Goal: Task Accomplishment & Management: Use online tool/utility

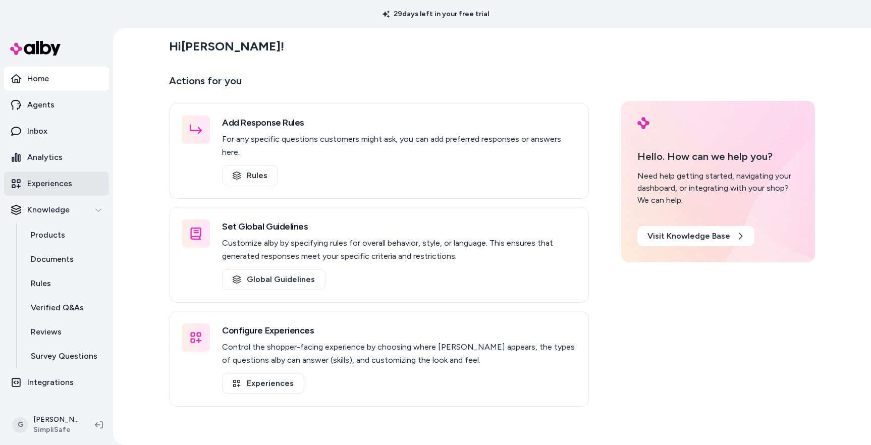
click at [35, 183] on p "Experiences" at bounding box center [49, 184] width 45 height 12
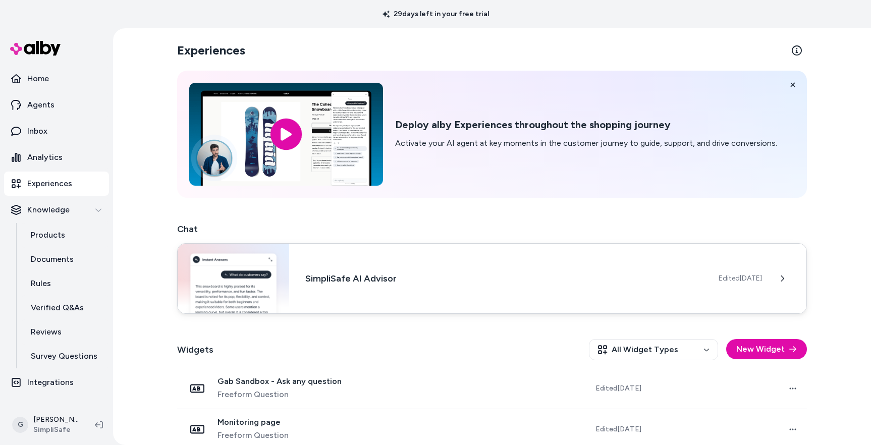
click at [352, 288] on div "SimpliSafe AI Advisor Edited [DATE]" at bounding box center [492, 278] width 630 height 71
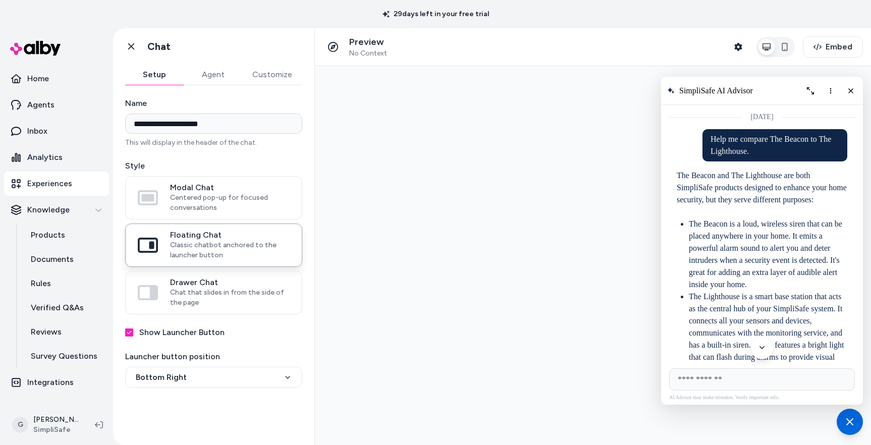
scroll to position [2835, 0]
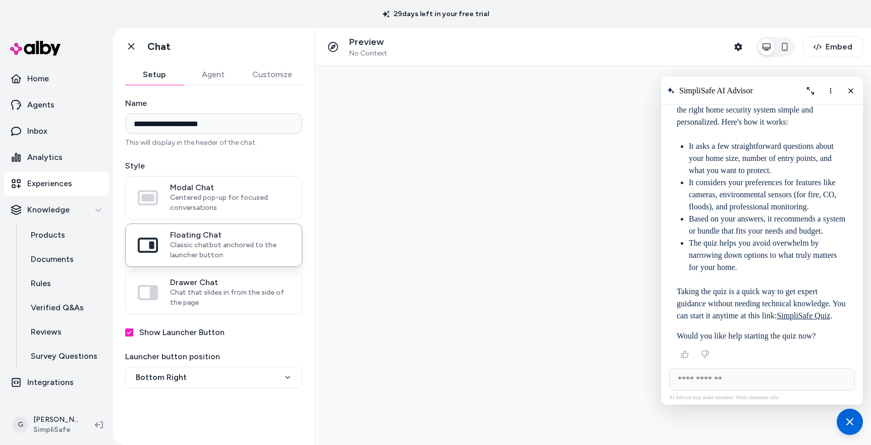
click at [205, 69] on button "Agent" at bounding box center [213, 75] width 59 height 20
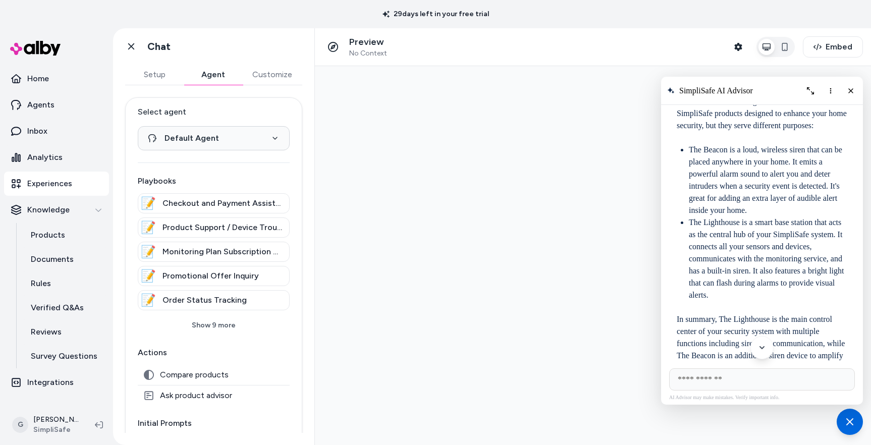
scroll to position [0, 0]
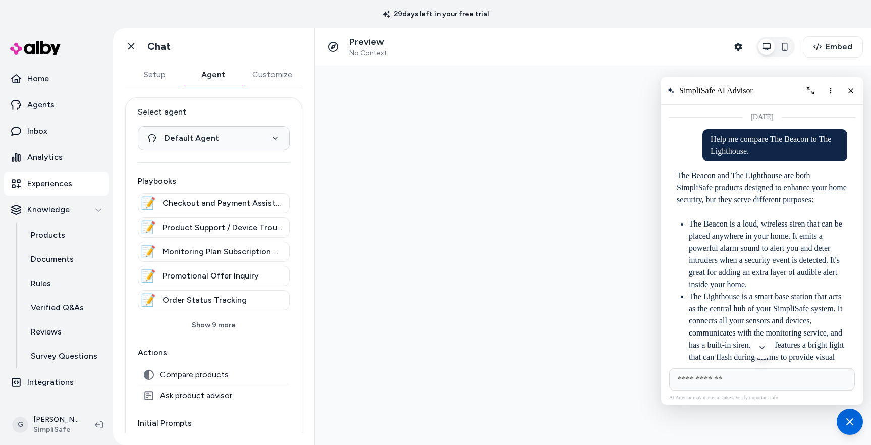
click at [42, 178] on p "Experiences" at bounding box center [49, 184] width 45 height 12
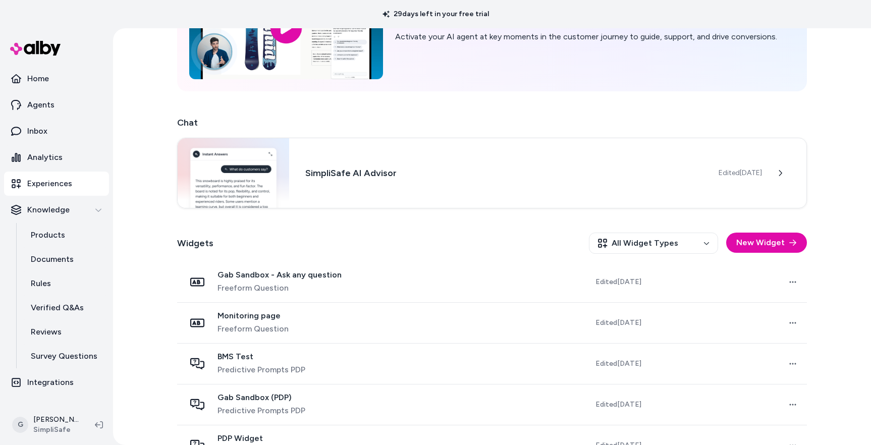
scroll to position [112, 0]
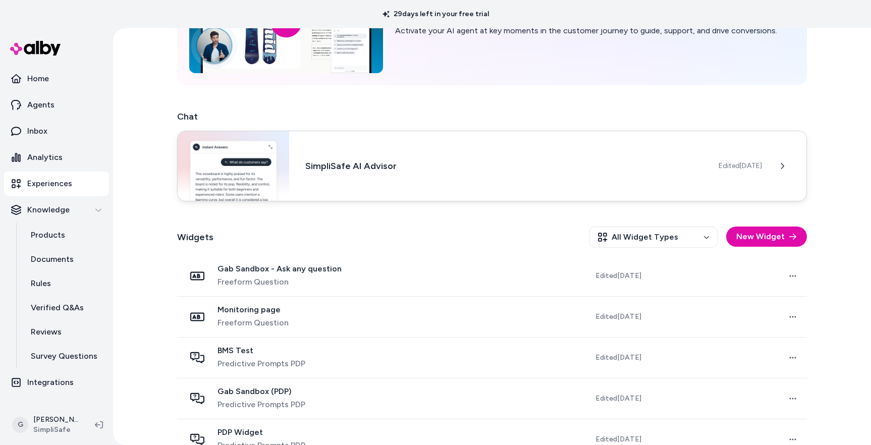
click at [472, 158] on div "SimpliSafe AI Advisor Edited [DATE]" at bounding box center [492, 166] width 630 height 71
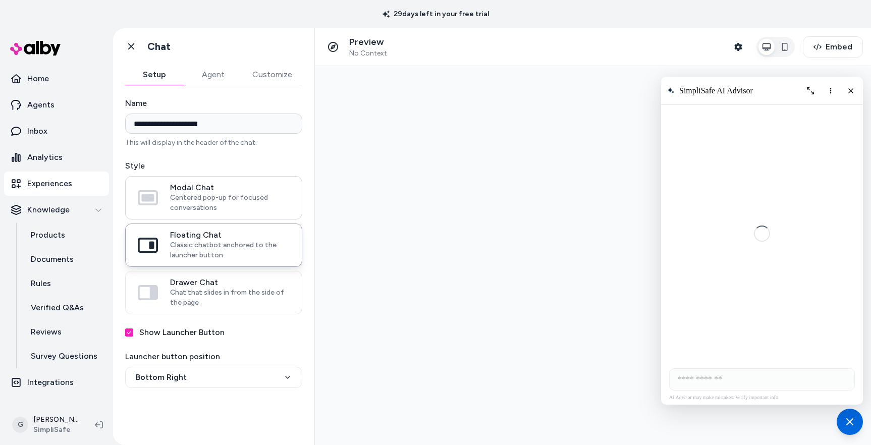
scroll to position [2835, 0]
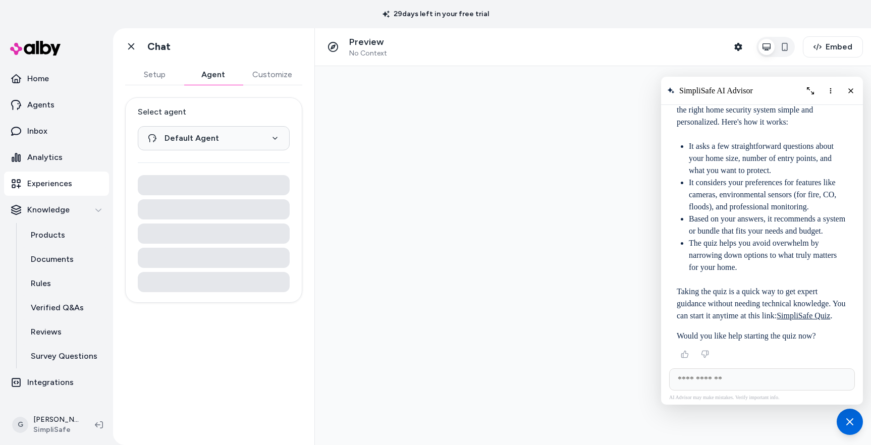
click at [210, 77] on button "Agent" at bounding box center [213, 75] width 59 height 20
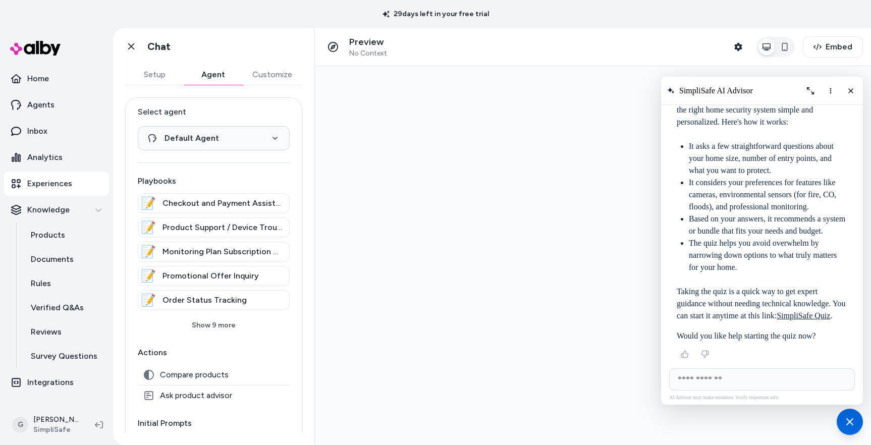
click at [267, 76] on button "Customize" at bounding box center [272, 75] width 60 height 20
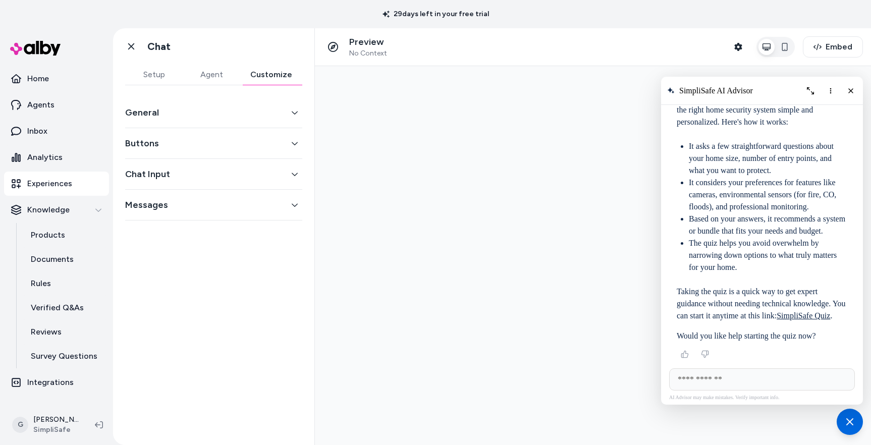
click at [174, 100] on div "General" at bounding box center [213, 112] width 177 height 31
click at [150, 110] on button "General" at bounding box center [213, 112] width 177 height 14
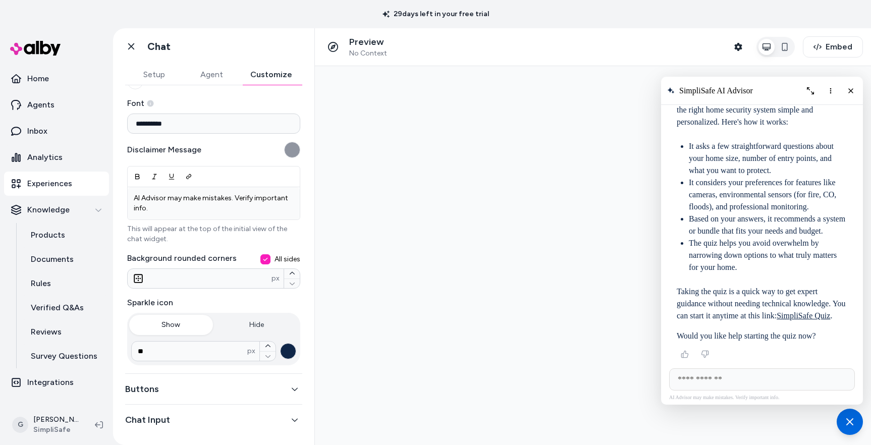
scroll to position [144, 0]
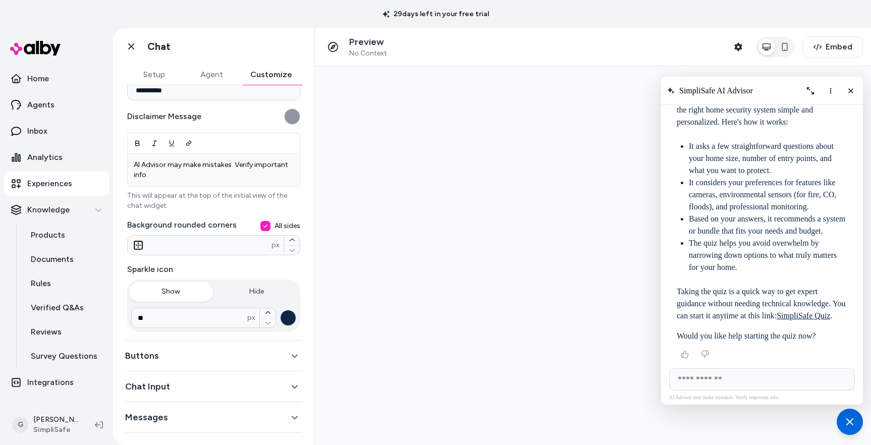
click at [154, 382] on button "Chat Input" at bounding box center [213, 386] width 177 height 14
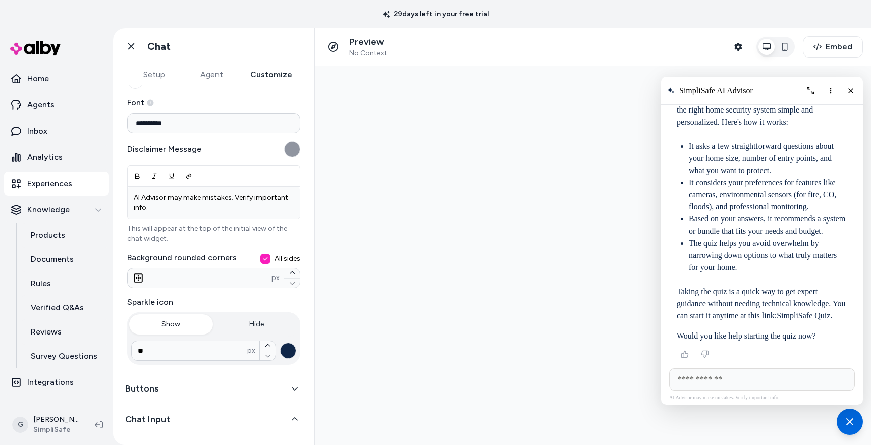
scroll to position [103, 0]
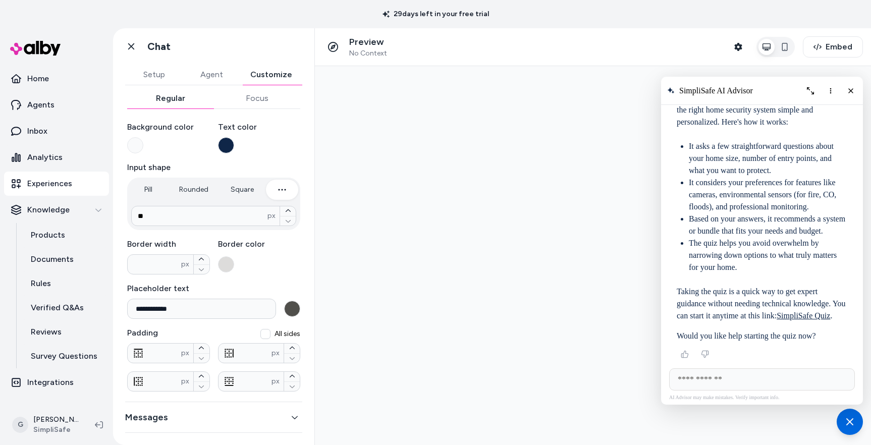
click at [260, 92] on div "**********" at bounding box center [213, 156] width 201 height 348
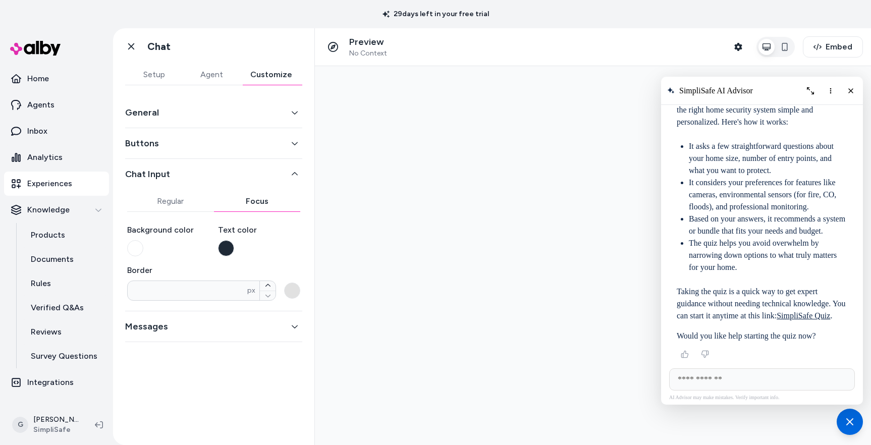
click at [166, 325] on button "Messages" at bounding box center [213, 326] width 177 height 14
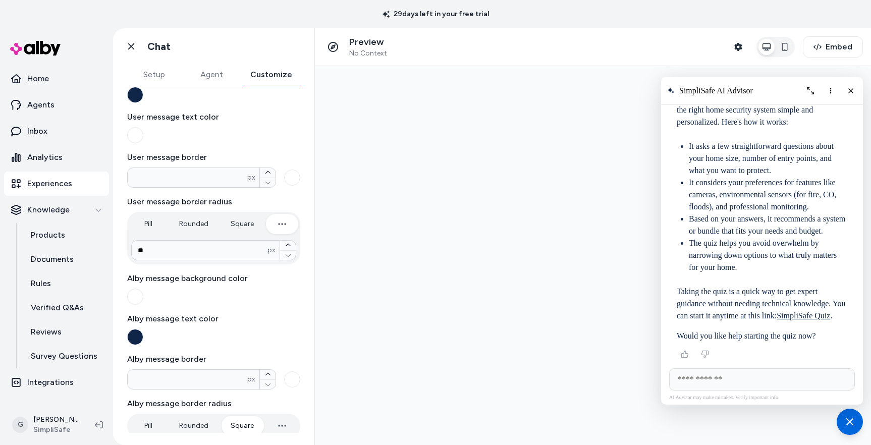
scroll to position [167, 0]
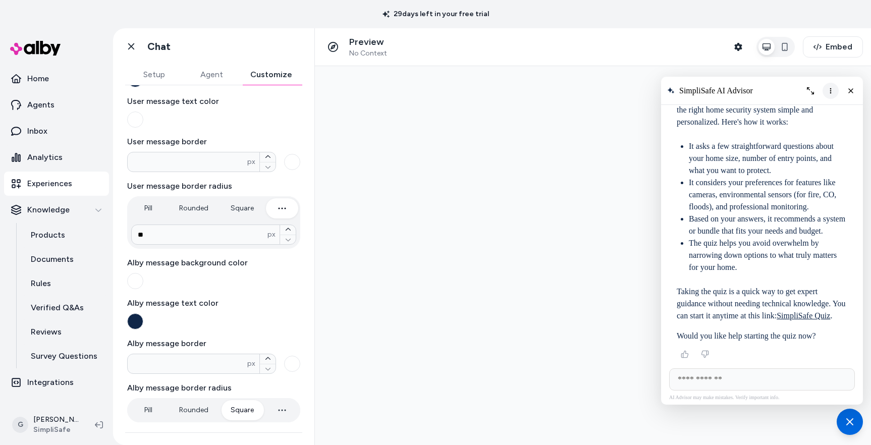
click at [828, 91] on icon "More options" at bounding box center [830, 91] width 8 height 8
click at [822, 106] on button "Clear conversation" at bounding box center [790, 111] width 96 height 16
